Goal: Check status: Check status

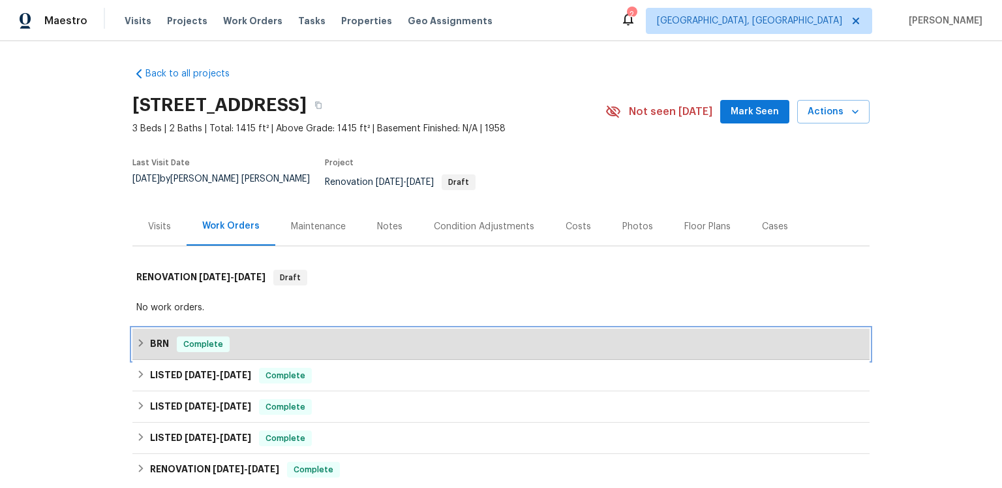
click at [166, 360] on div "BRN Complete" at bounding box center [501, 343] width 738 height 31
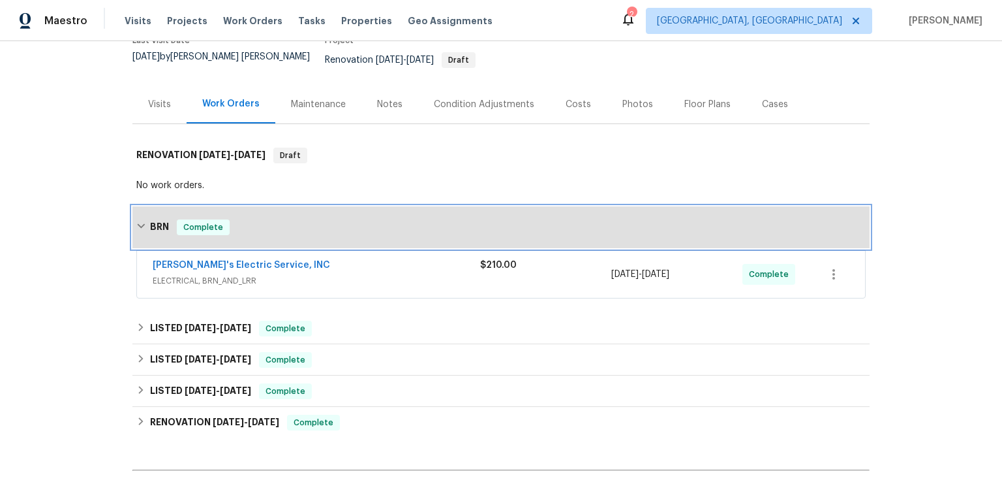
scroll to position [136, 0]
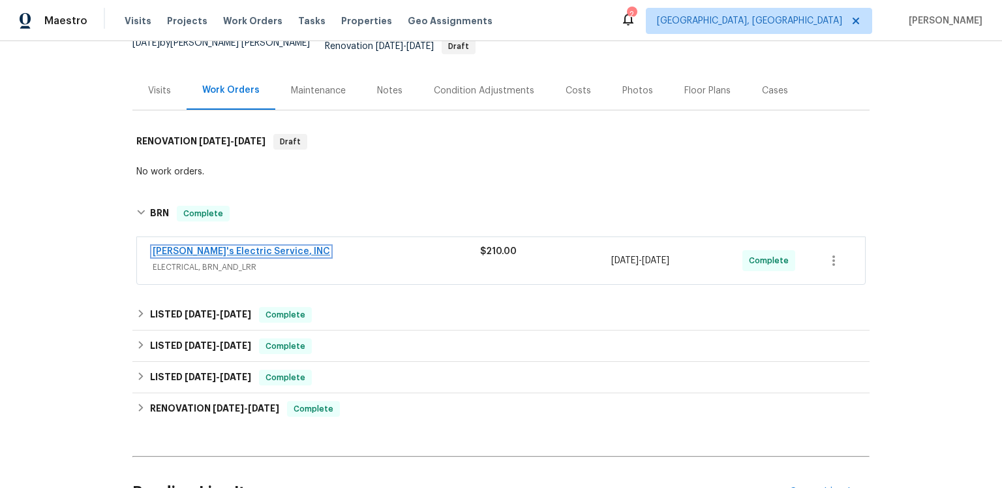
click at [287, 256] on link "[PERSON_NAME]'s Electric Service, INC" at bounding box center [242, 251] width 178 height 9
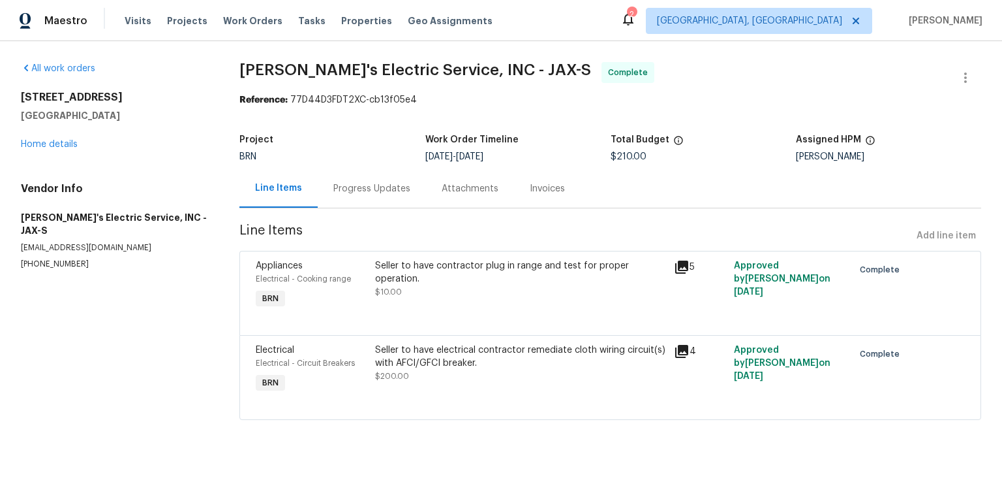
scroll to position [68, 0]
click at [674, 259] on icon at bounding box center [682, 267] width 16 height 16
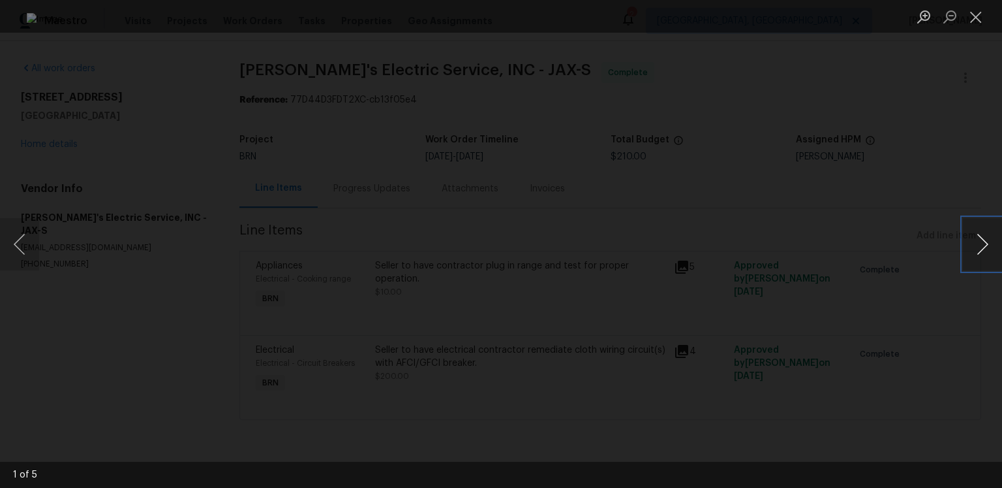
click at [978, 243] on button "Next image" at bounding box center [982, 244] width 39 height 52
click at [969, 16] on button "Close lightbox" at bounding box center [976, 16] width 26 height 23
